Goal: Task Accomplishment & Management: Use online tool/utility

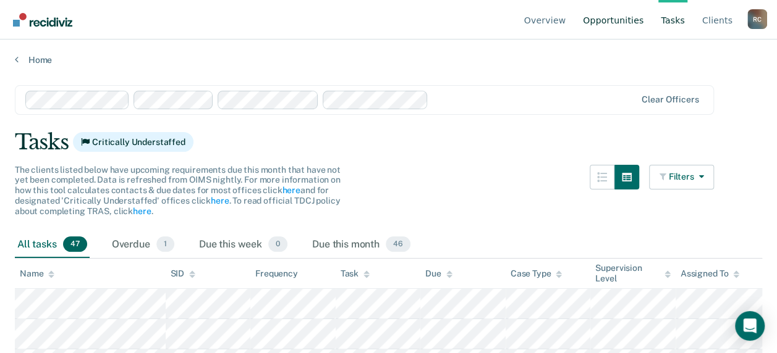
click at [626, 20] on link "Opportunities" at bounding box center [612, 20] width 65 height 40
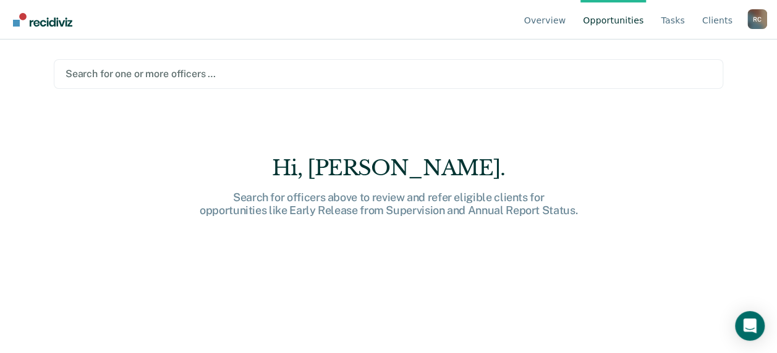
click at [142, 66] on div "Search for one or more officers …" at bounding box center [388, 73] width 648 height 17
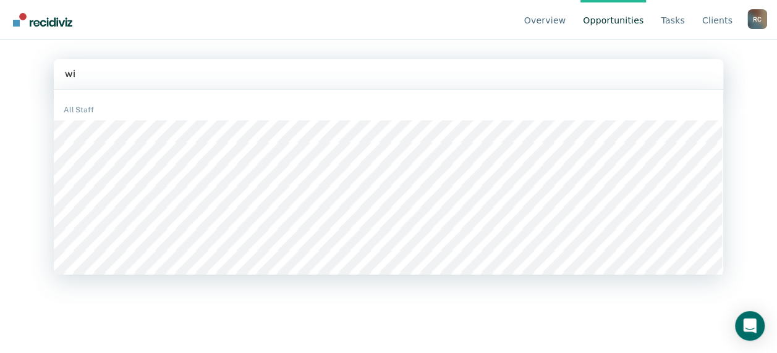
type input "w"
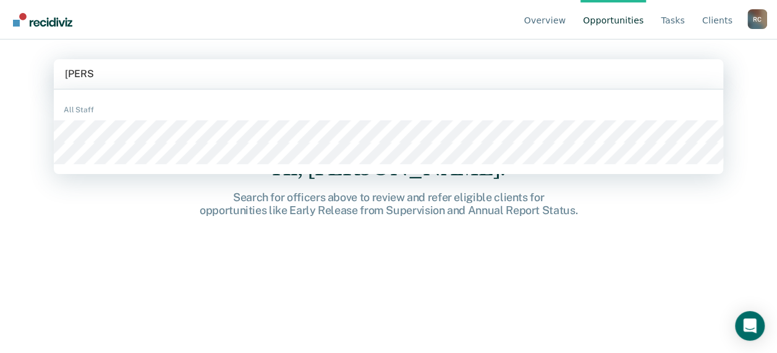
type input "[PERSON_NAME]"
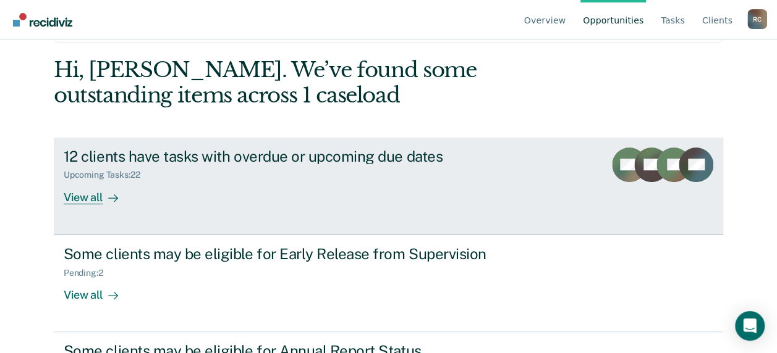
scroll to position [121, 0]
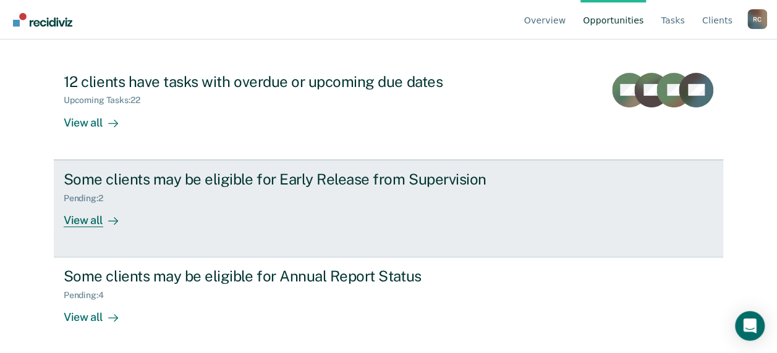
click at [82, 219] on div "View all" at bounding box center [98, 215] width 69 height 24
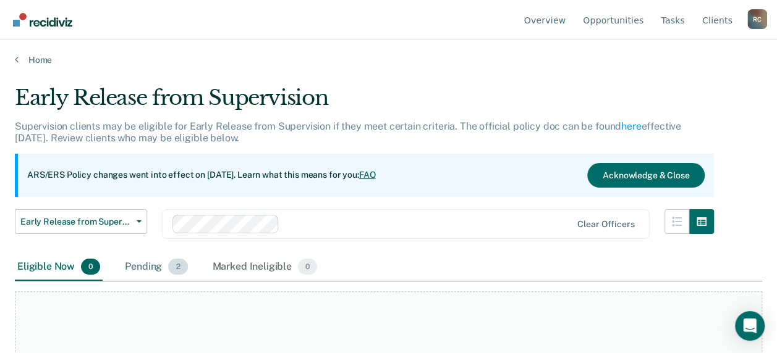
click at [138, 264] on div "Pending 2" at bounding box center [155, 267] width 67 height 27
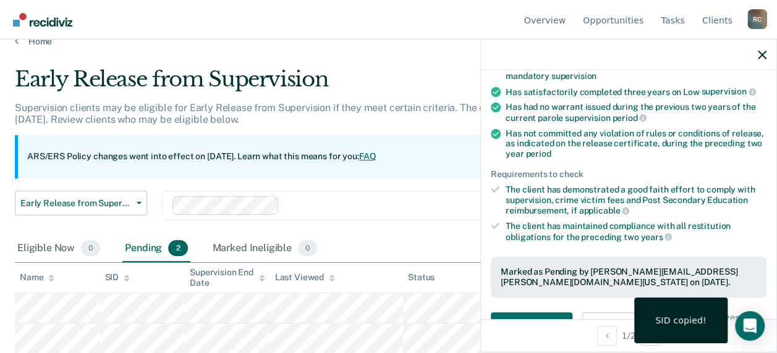
scroll to position [185, 0]
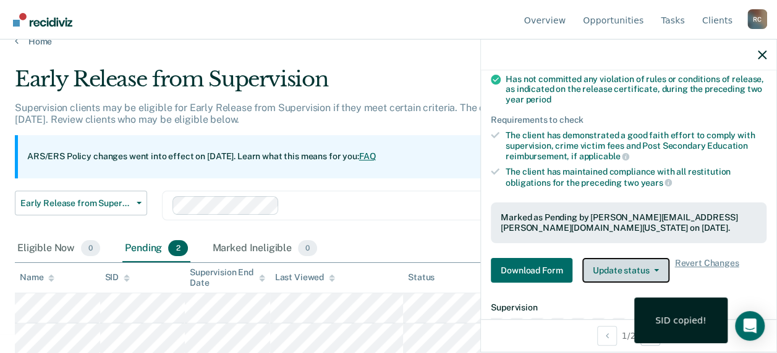
click at [641, 268] on button "Update status" at bounding box center [625, 270] width 87 height 25
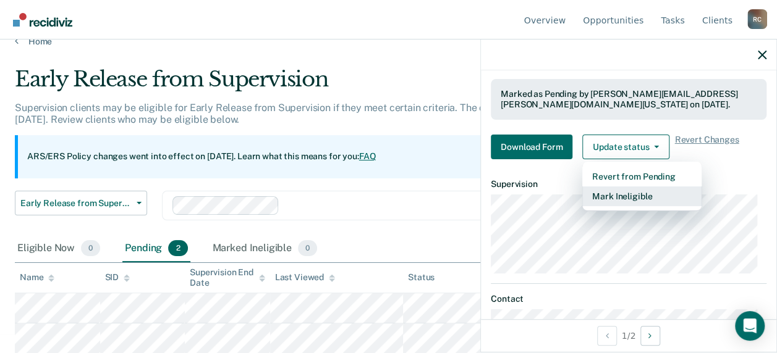
click at [624, 192] on button "Mark Ineligible" at bounding box center [641, 197] width 119 height 20
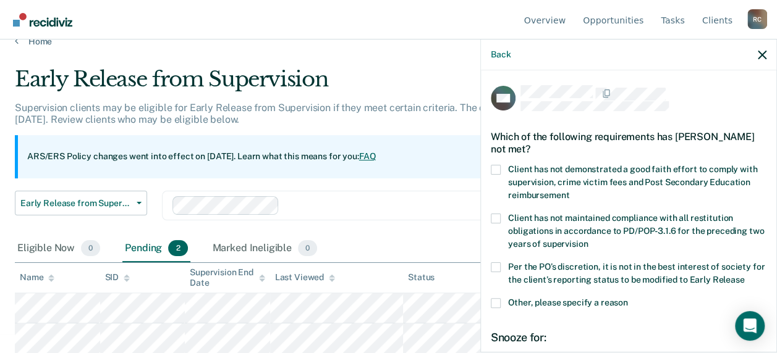
scroll to position [124, 0]
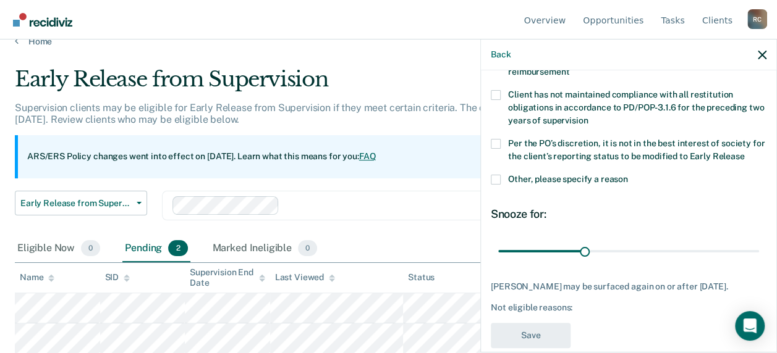
click at [498, 178] on span at bounding box center [496, 180] width 10 height 10
click at [628, 175] on input "Other, please specify a reason" at bounding box center [628, 175] width 0 height 0
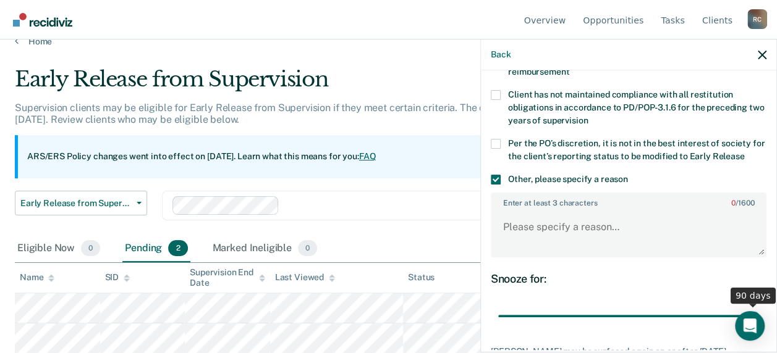
drag, startPoint x: 581, startPoint y: 316, endPoint x: 752, endPoint y: 314, distance: 170.5
type input "90"
click at [752, 314] on input "range" at bounding box center [628, 316] width 261 height 22
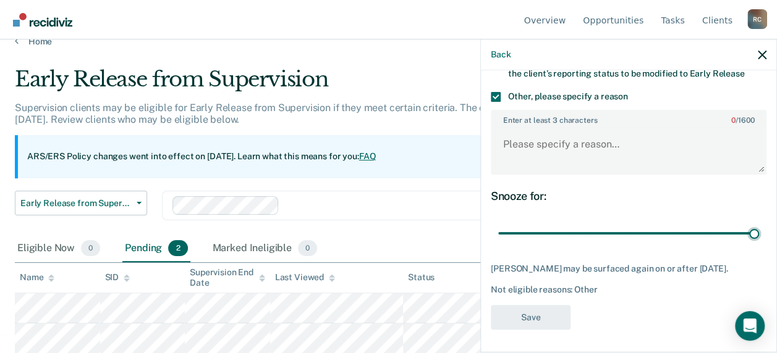
scroll to position [145, 0]
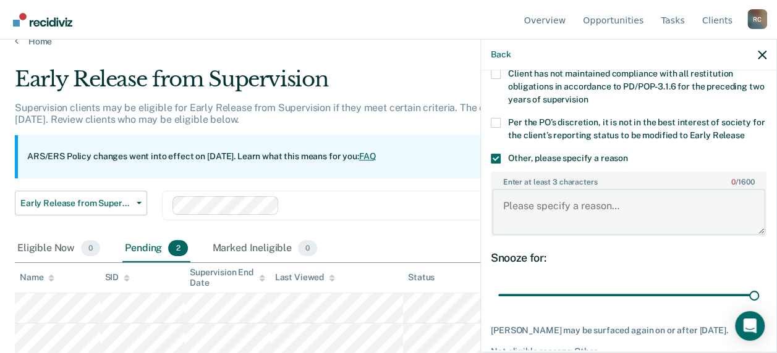
click at [610, 203] on textarea "Enter at least 3 characters 0 / 1600" at bounding box center [628, 212] width 273 height 46
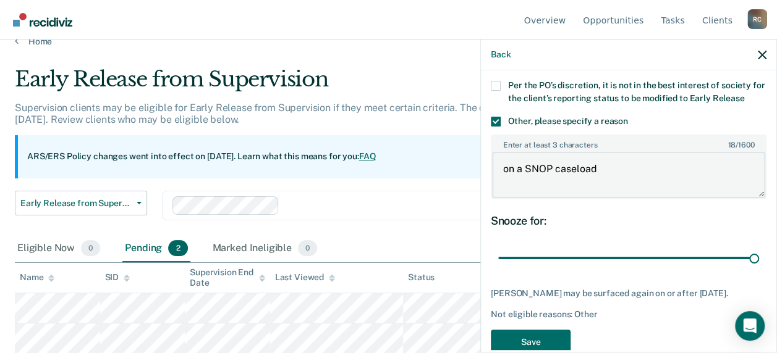
scroll to position [206, 0]
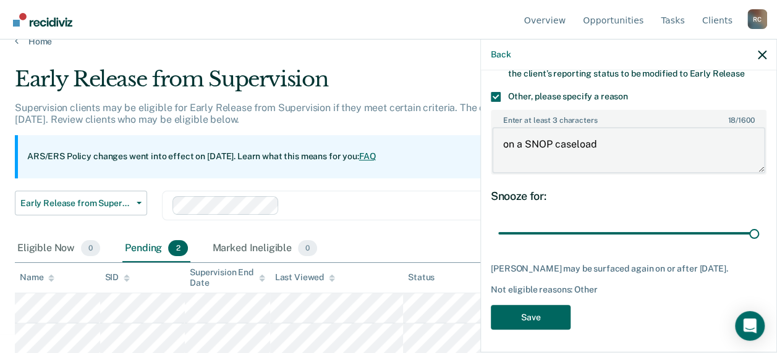
type textarea "on a SNOP caseload"
click at [540, 321] on button "Save" at bounding box center [531, 317] width 80 height 25
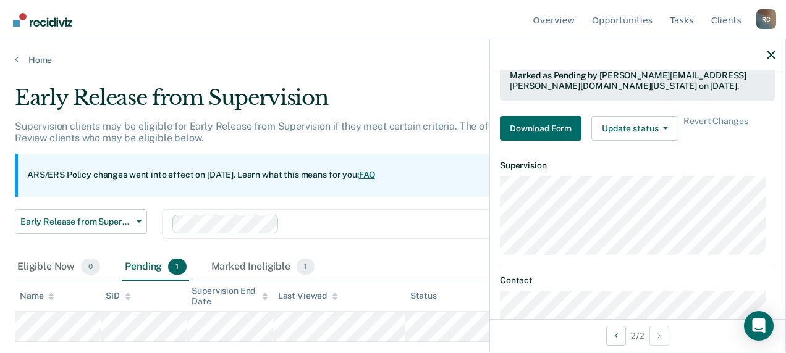
scroll to position [330, 0]
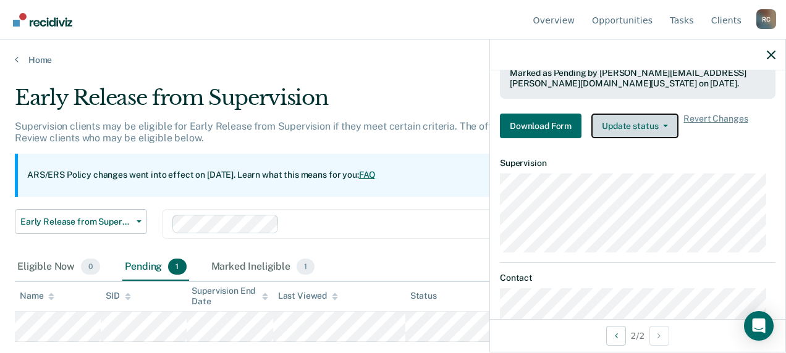
click at [655, 122] on button "Update status" at bounding box center [634, 126] width 87 height 25
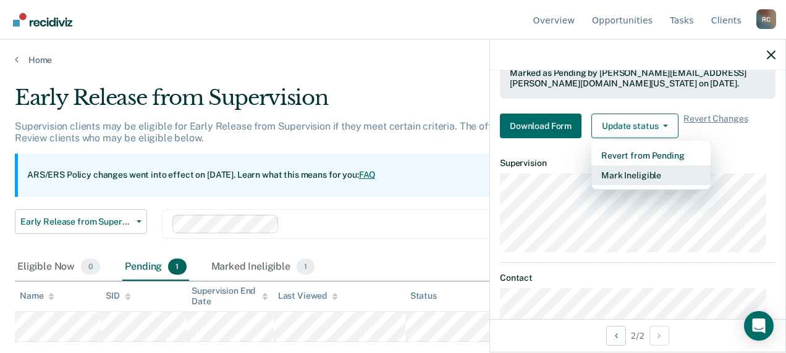
click at [636, 172] on button "Mark Ineligible" at bounding box center [650, 176] width 119 height 20
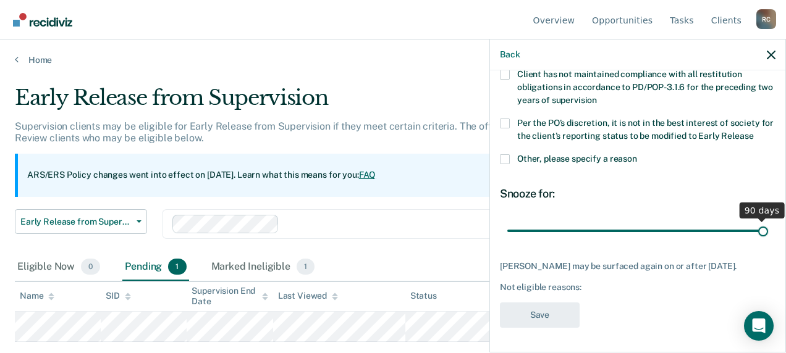
drag, startPoint x: 588, startPoint y: 222, endPoint x: 765, endPoint y: 221, distance: 176.7
click at [765, 221] on input "range" at bounding box center [637, 231] width 261 height 22
click at [513, 154] on label "Other, please specify a reason" at bounding box center [638, 160] width 276 height 13
click at [637, 154] on input "Other, please specify a reason" at bounding box center [637, 154] width 0 height 0
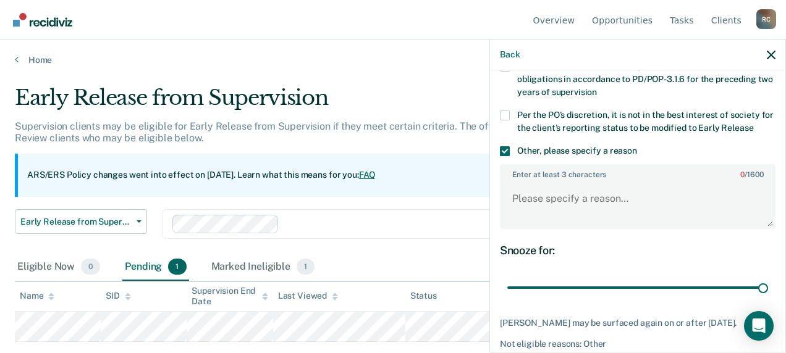
click at [510, 112] on label "Per the PO’s discretion, it is not in the best interest of society for the clie…" at bounding box center [638, 124] width 276 height 26
click at [753, 124] on input "Per the PO’s discretion, it is not in the best interest of society for the clie…" at bounding box center [753, 124] width 0 height 0
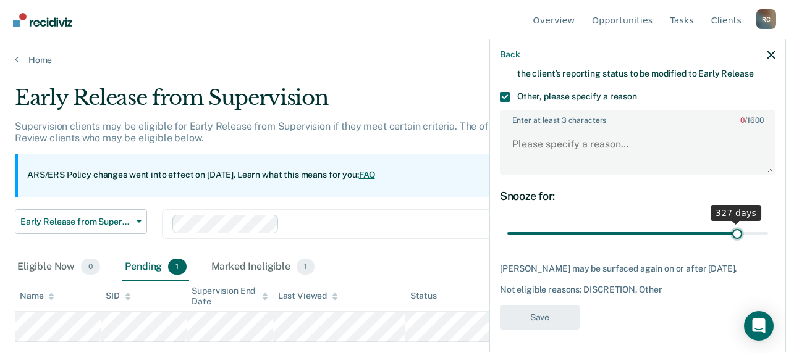
scroll to position [216, 0]
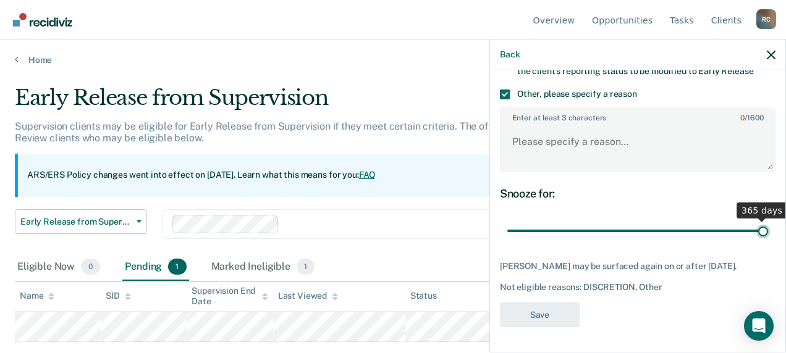
drag, startPoint x: 568, startPoint y: 221, endPoint x: 766, endPoint y: 229, distance: 197.8
type input "365"
click at [766, 229] on input "range" at bounding box center [637, 231] width 261 height 22
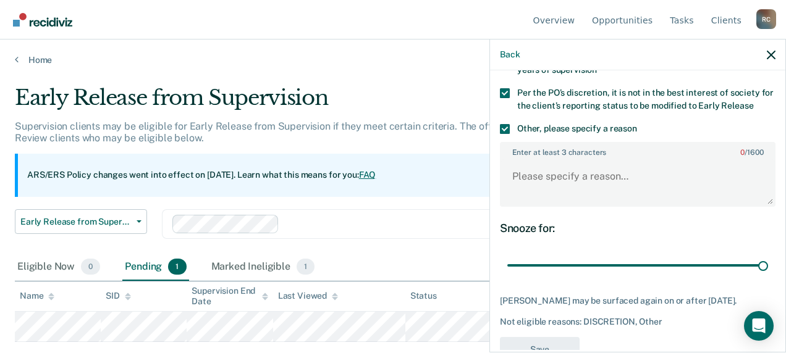
scroll to position [154, 0]
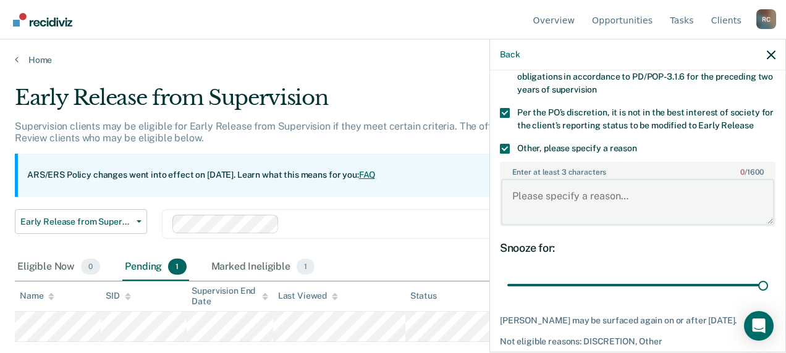
click at [547, 200] on textarea "Enter at least 3 characters 0 / 1600" at bounding box center [637, 202] width 273 height 46
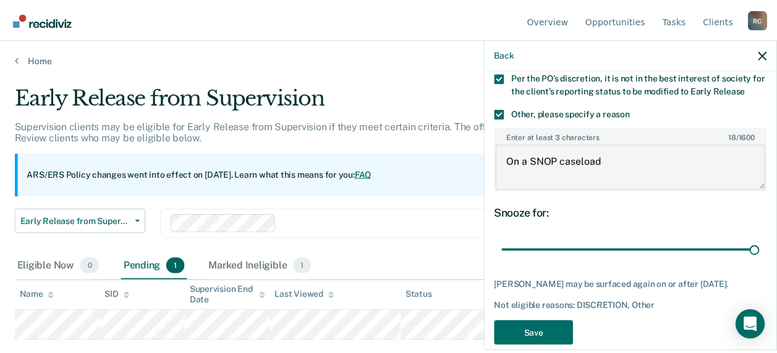
scroll to position [216, 0]
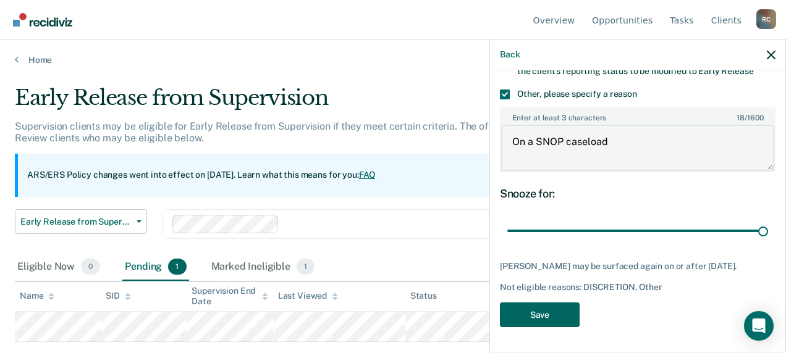
type textarea "On a SNOP caseload"
click at [528, 315] on button "Save" at bounding box center [540, 315] width 80 height 25
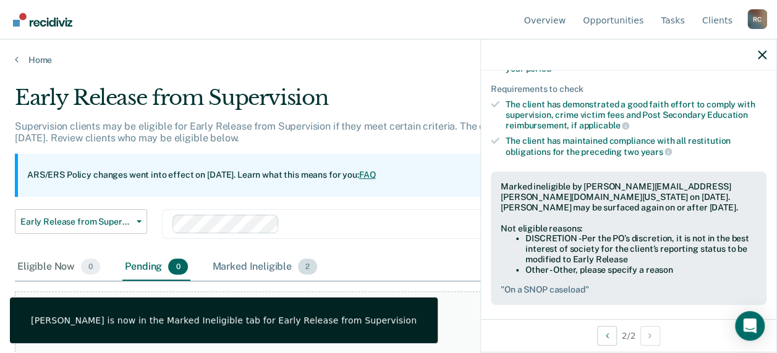
click at [245, 269] on div "Marked Ineligible 2" at bounding box center [265, 267] width 110 height 27
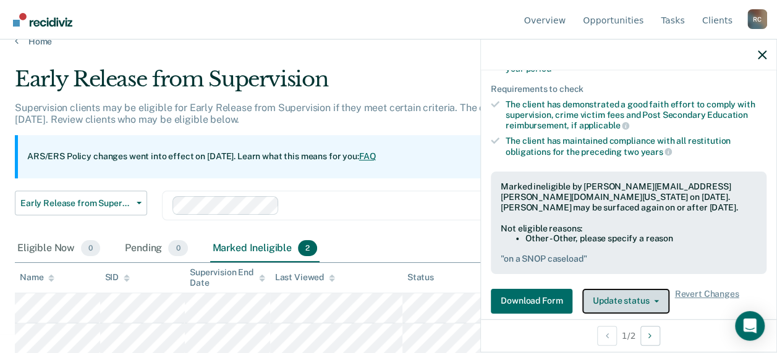
click at [649, 294] on button "Update status" at bounding box center [625, 301] width 87 height 25
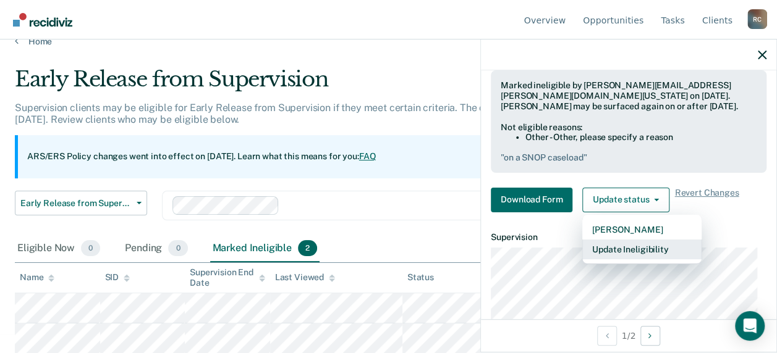
scroll to position [405, 0]
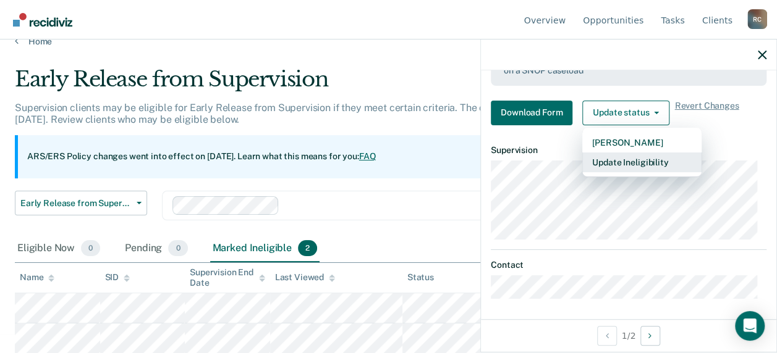
click at [628, 153] on button "Update Ineligibility" at bounding box center [641, 163] width 119 height 20
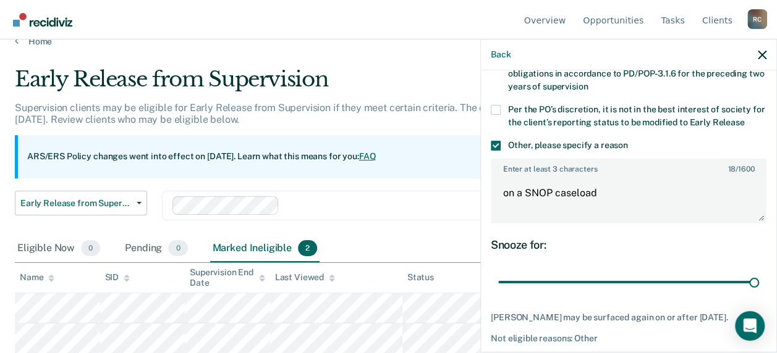
scroll to position [83, 0]
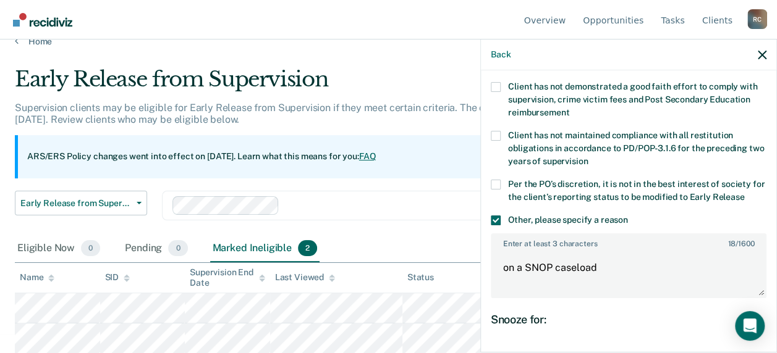
click at [494, 185] on span at bounding box center [496, 185] width 10 height 10
click at [744, 193] on input "Per the PO’s discretion, it is not in the best interest of society for the clie…" at bounding box center [744, 193] width 0 height 0
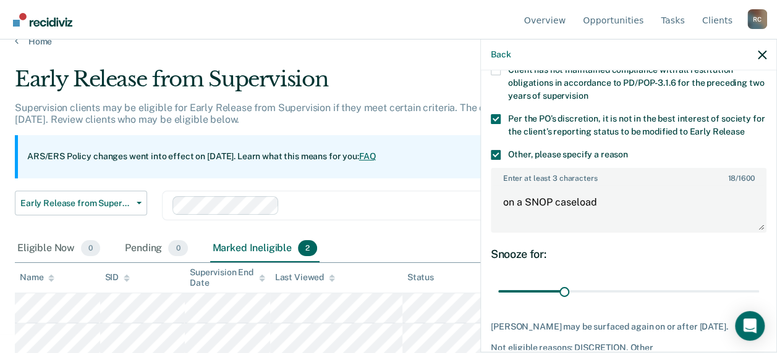
scroll to position [206, 0]
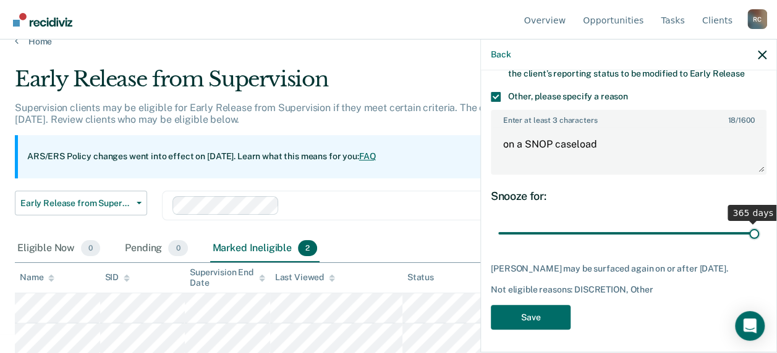
drag, startPoint x: 563, startPoint y: 232, endPoint x: 766, endPoint y: 238, distance: 202.7
type input "365"
click at [759, 238] on input "range" at bounding box center [628, 233] width 261 height 22
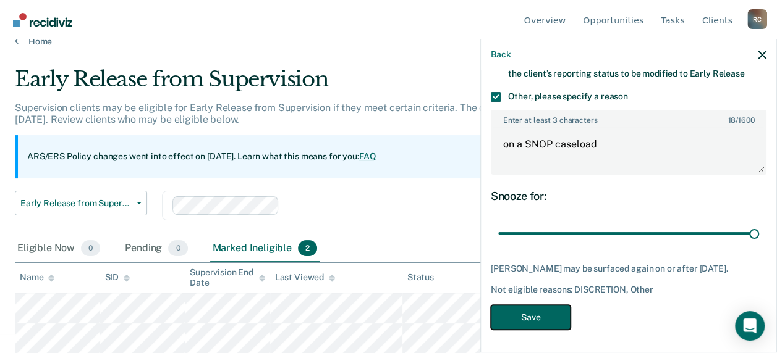
click at [530, 316] on button "Save" at bounding box center [531, 317] width 80 height 25
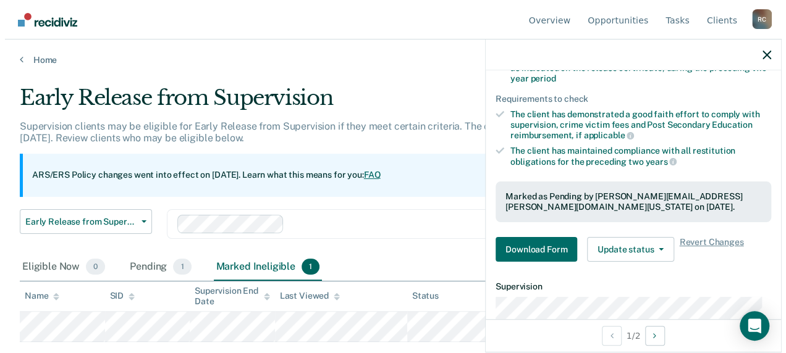
scroll to position [0, 0]
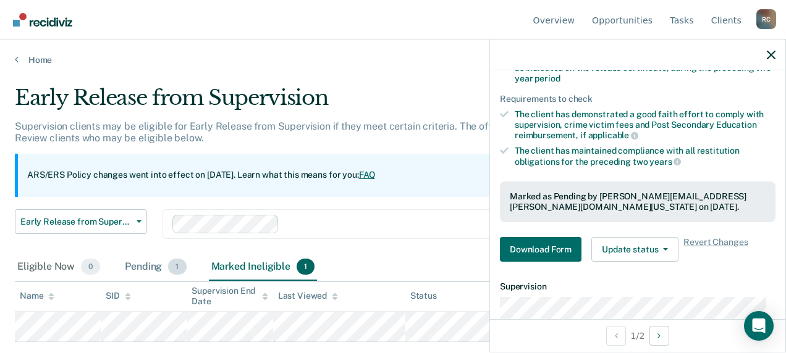
click at [144, 264] on div "Pending 1" at bounding box center [155, 267] width 66 height 27
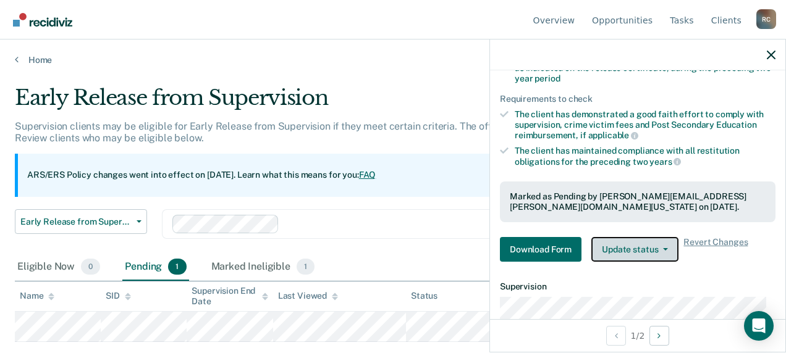
click at [658, 248] on span "button" at bounding box center [663, 249] width 10 height 2
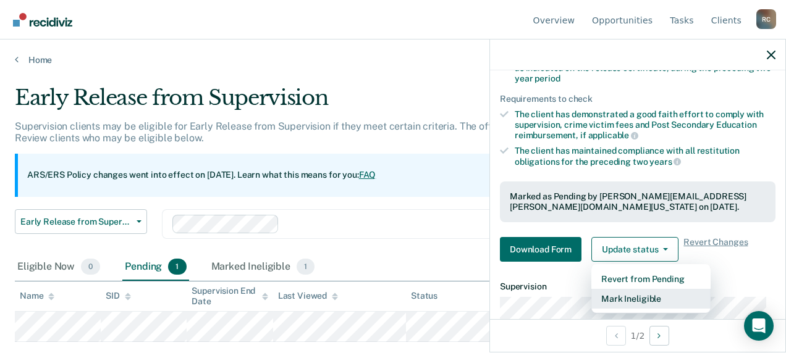
click at [630, 294] on button "Mark Ineligible" at bounding box center [650, 299] width 119 height 20
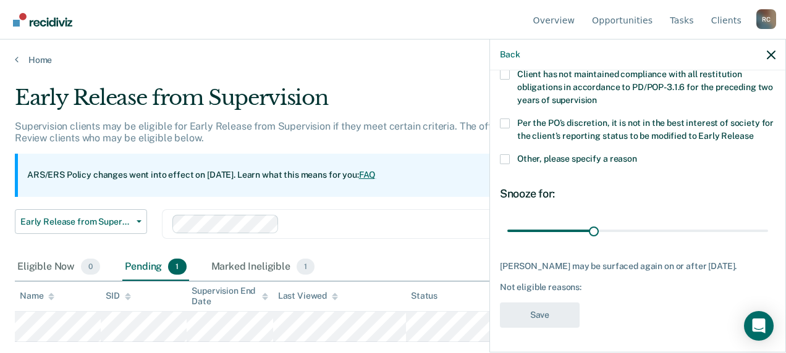
click at [504, 119] on span at bounding box center [505, 124] width 10 height 10
click at [753, 132] on input "Per the PO’s discretion, it is not in the best interest of society for the clie…" at bounding box center [753, 132] width 0 height 0
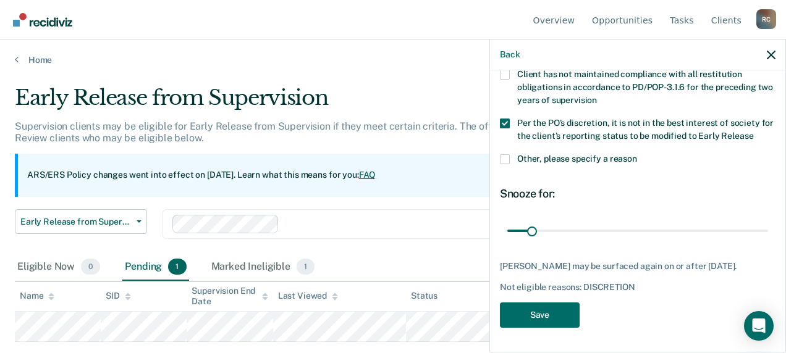
click at [508, 154] on span at bounding box center [505, 159] width 10 height 10
click at [637, 154] on input "Other, please specify a reason" at bounding box center [637, 154] width 0 height 0
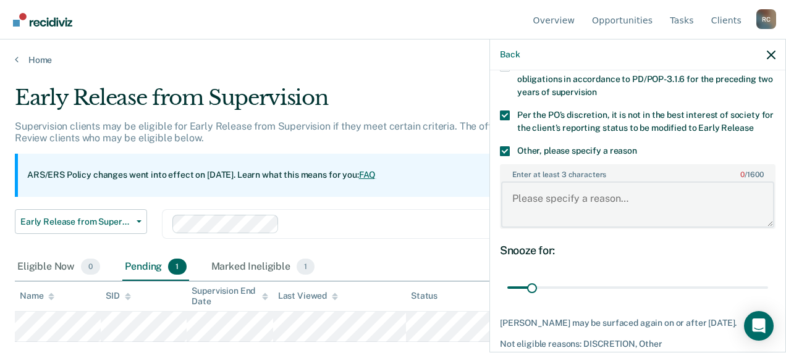
click at [547, 194] on textarea "Enter at least 3 characters 0 / 1600" at bounding box center [637, 205] width 273 height 46
type textarea "On a SNOP caselod"
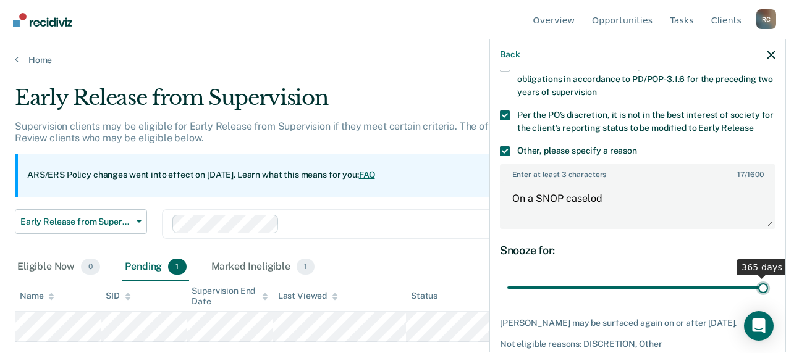
drag, startPoint x: 533, startPoint y: 284, endPoint x: 788, endPoint y: 287, distance: 255.2
type input "365"
click at [768, 287] on input "range" at bounding box center [637, 288] width 261 height 22
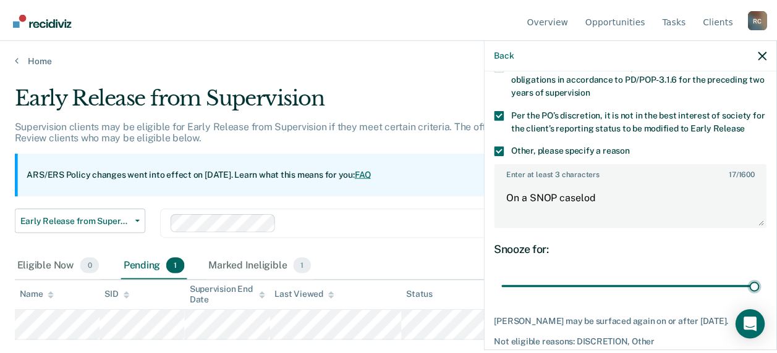
scroll to position [206, 0]
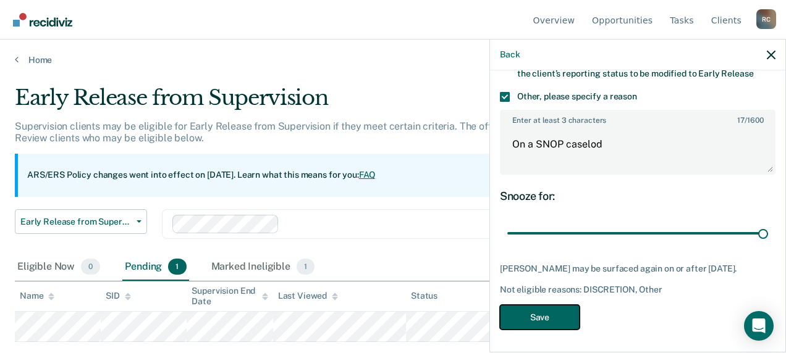
click at [534, 313] on button "Save" at bounding box center [540, 317] width 80 height 25
